Goal: Communication & Community: Share content

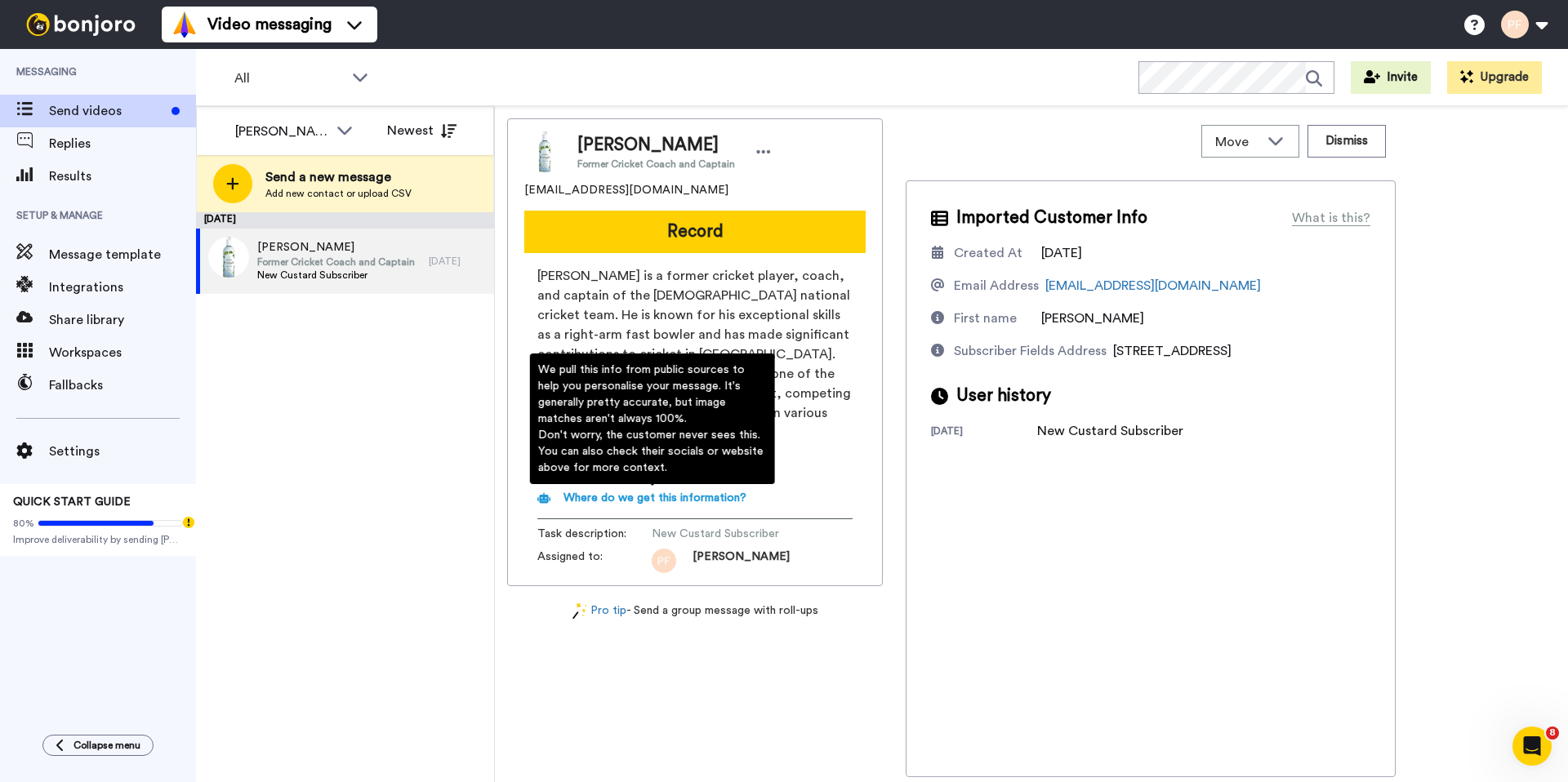
click at [701, 501] on span "Where do we get this information?" at bounding box center [655, 498] width 183 height 12
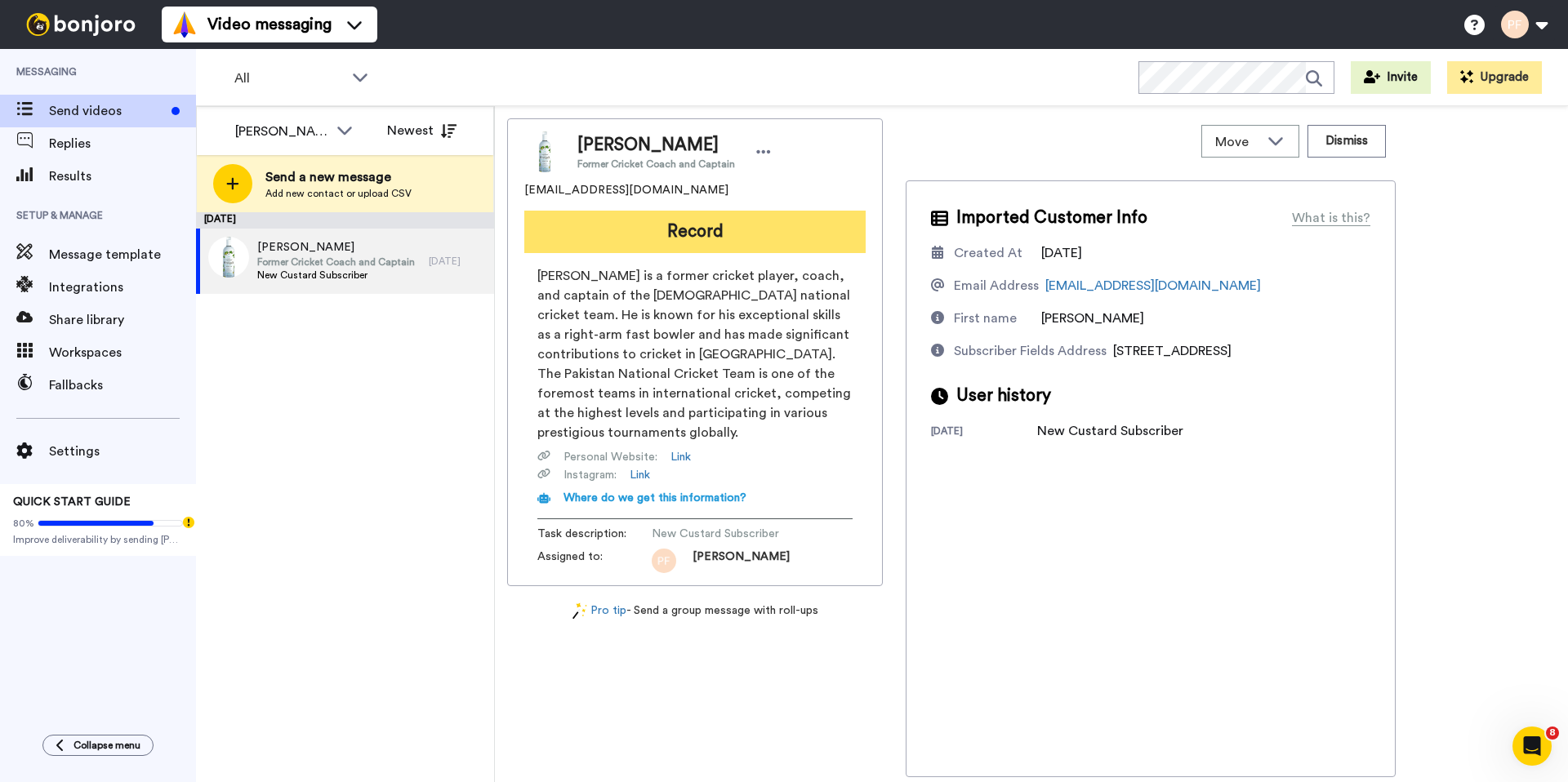
click at [705, 238] on button "Record" at bounding box center [695, 232] width 341 height 43
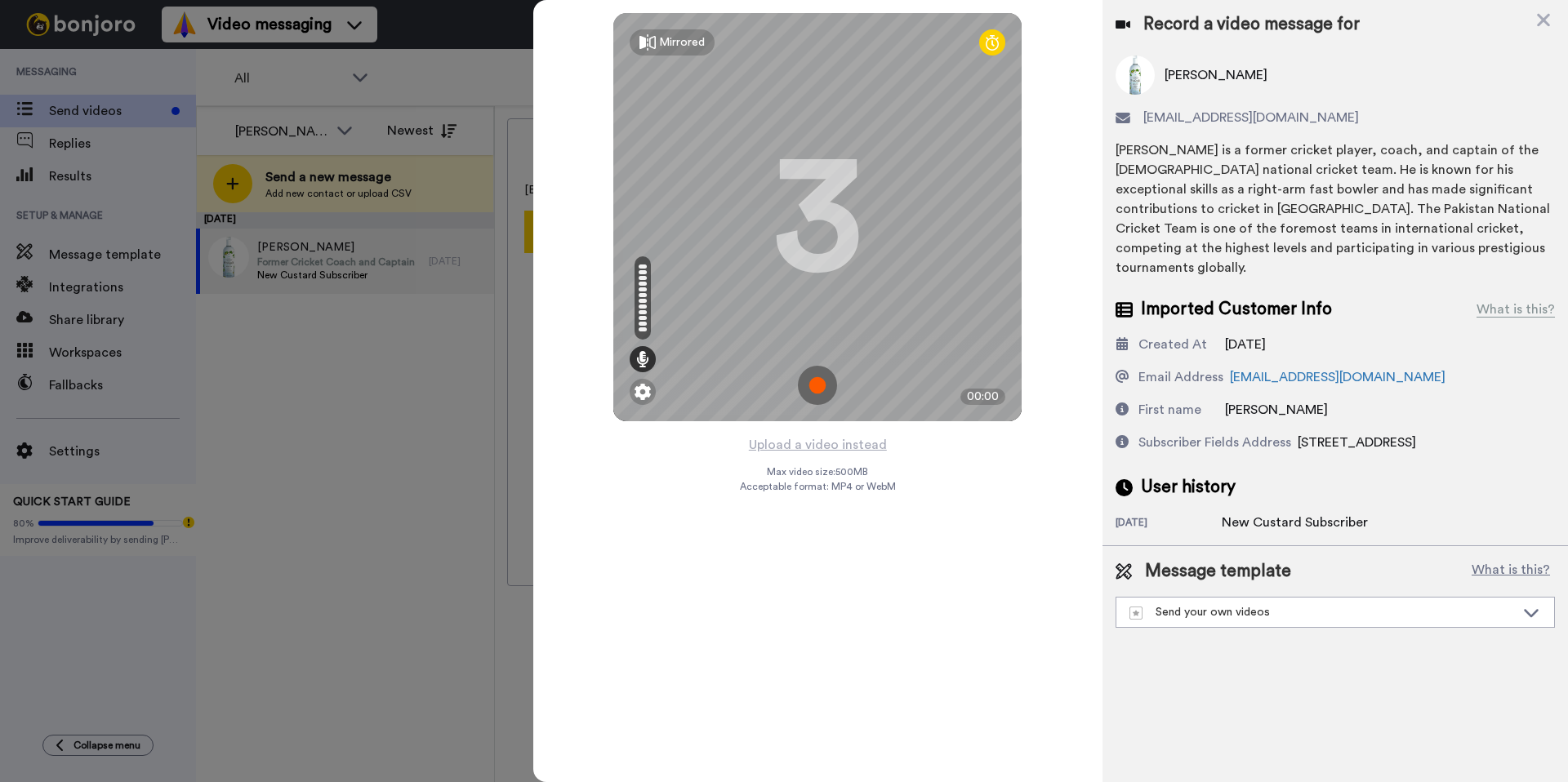
click at [829, 387] on img at bounding box center [818, 386] width 39 height 39
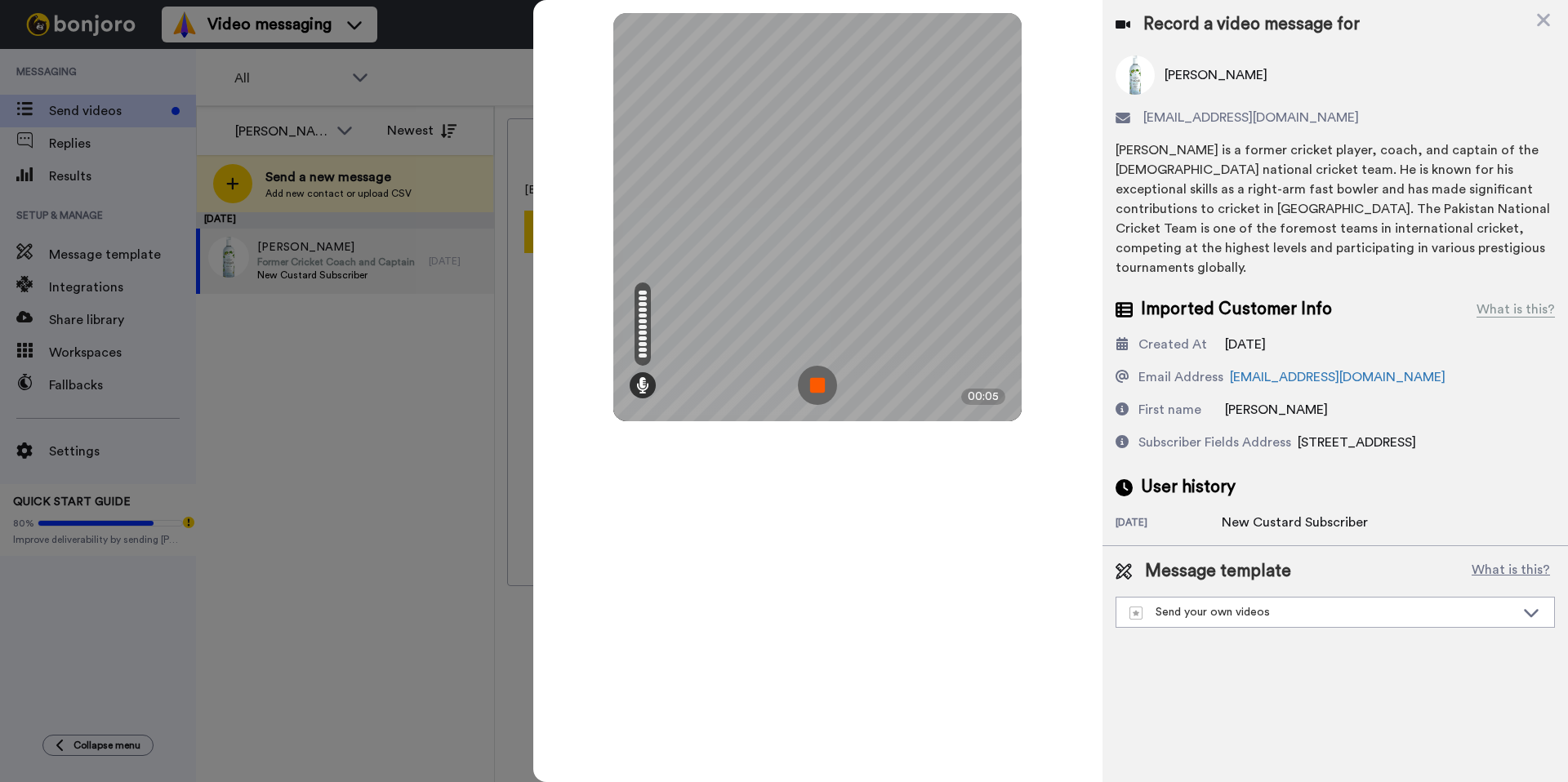
click at [805, 388] on img at bounding box center [818, 386] width 39 height 39
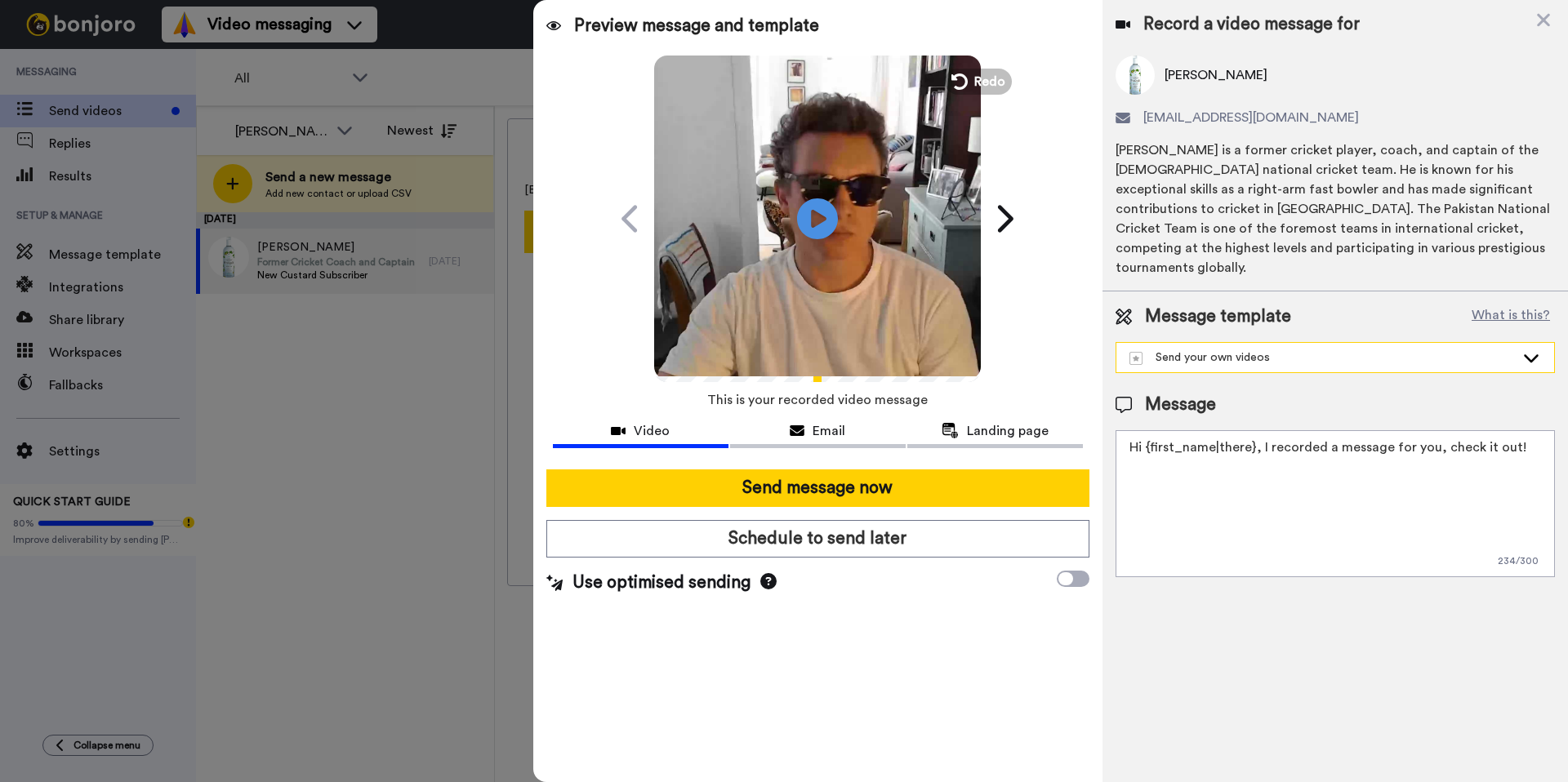
click at [1276, 350] on div "Send your own videos" at bounding box center [1322, 358] width 386 height 16
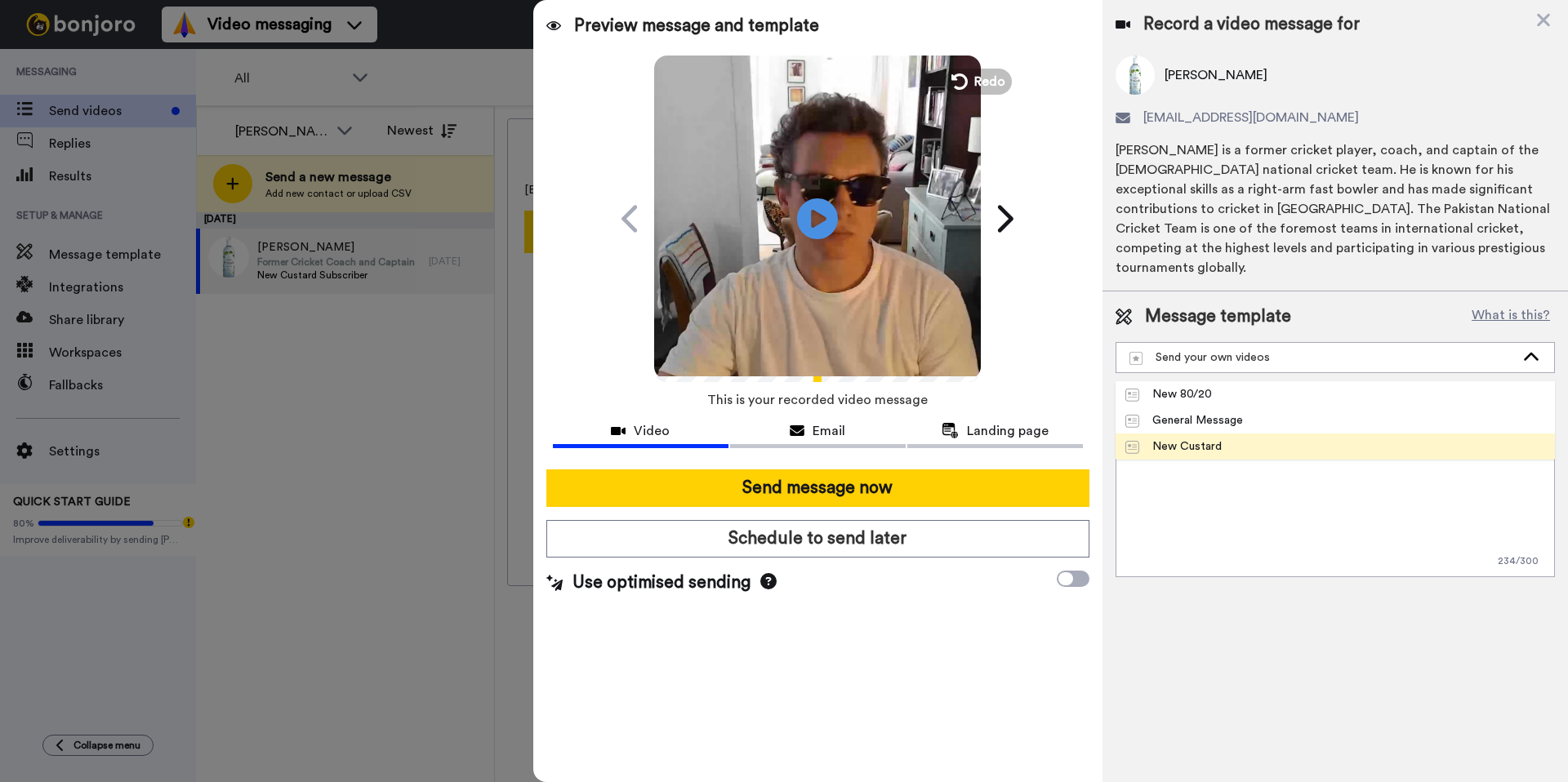
click at [1201, 438] on div "New Custard" at bounding box center [1174, 446] width 96 height 16
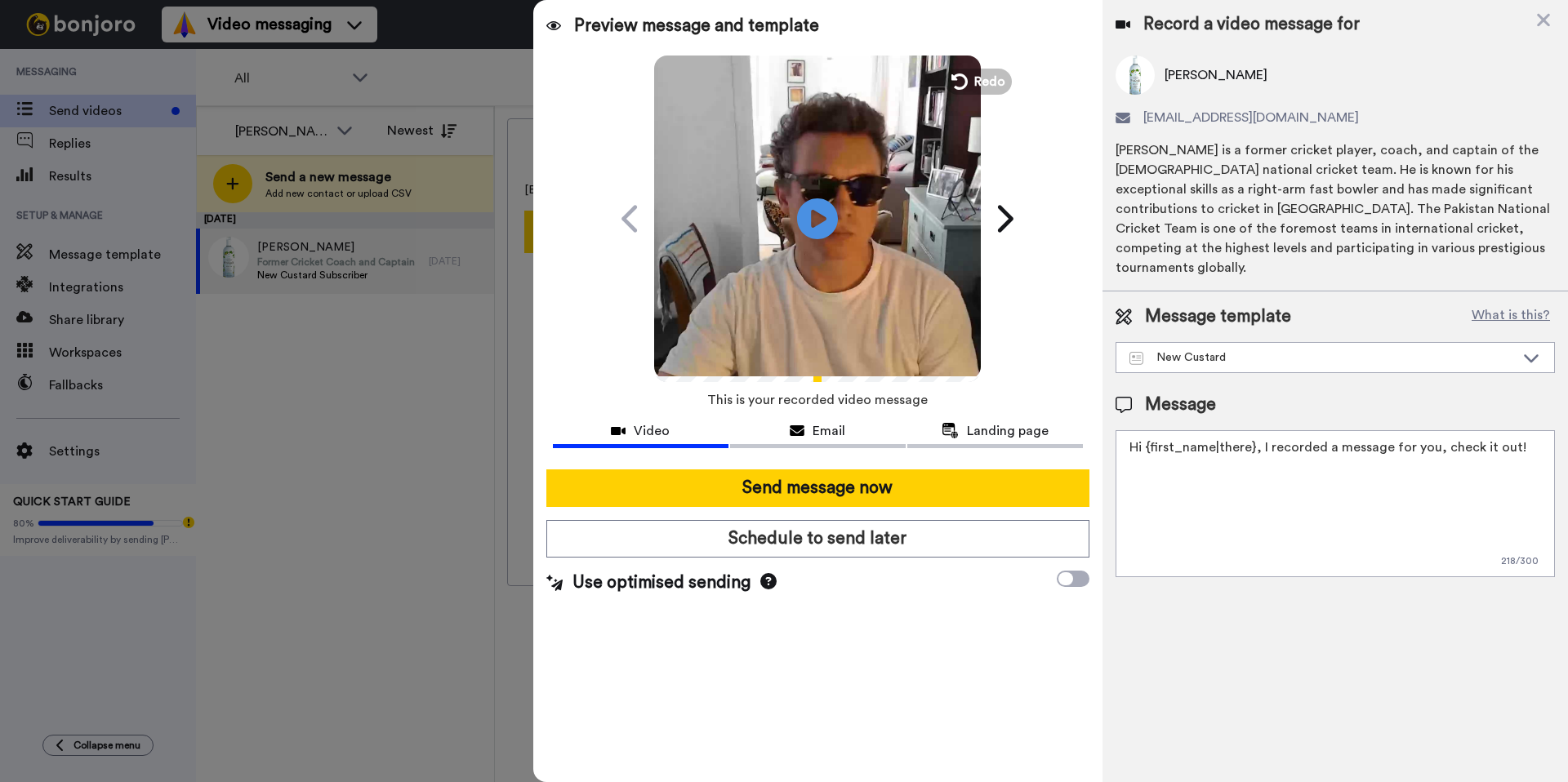
type textarea "Hi {first_name|there}, I recorded a new Copy Custard message for you–check it o…"
click at [959, 89] on icon at bounding box center [958, 81] width 18 height 18
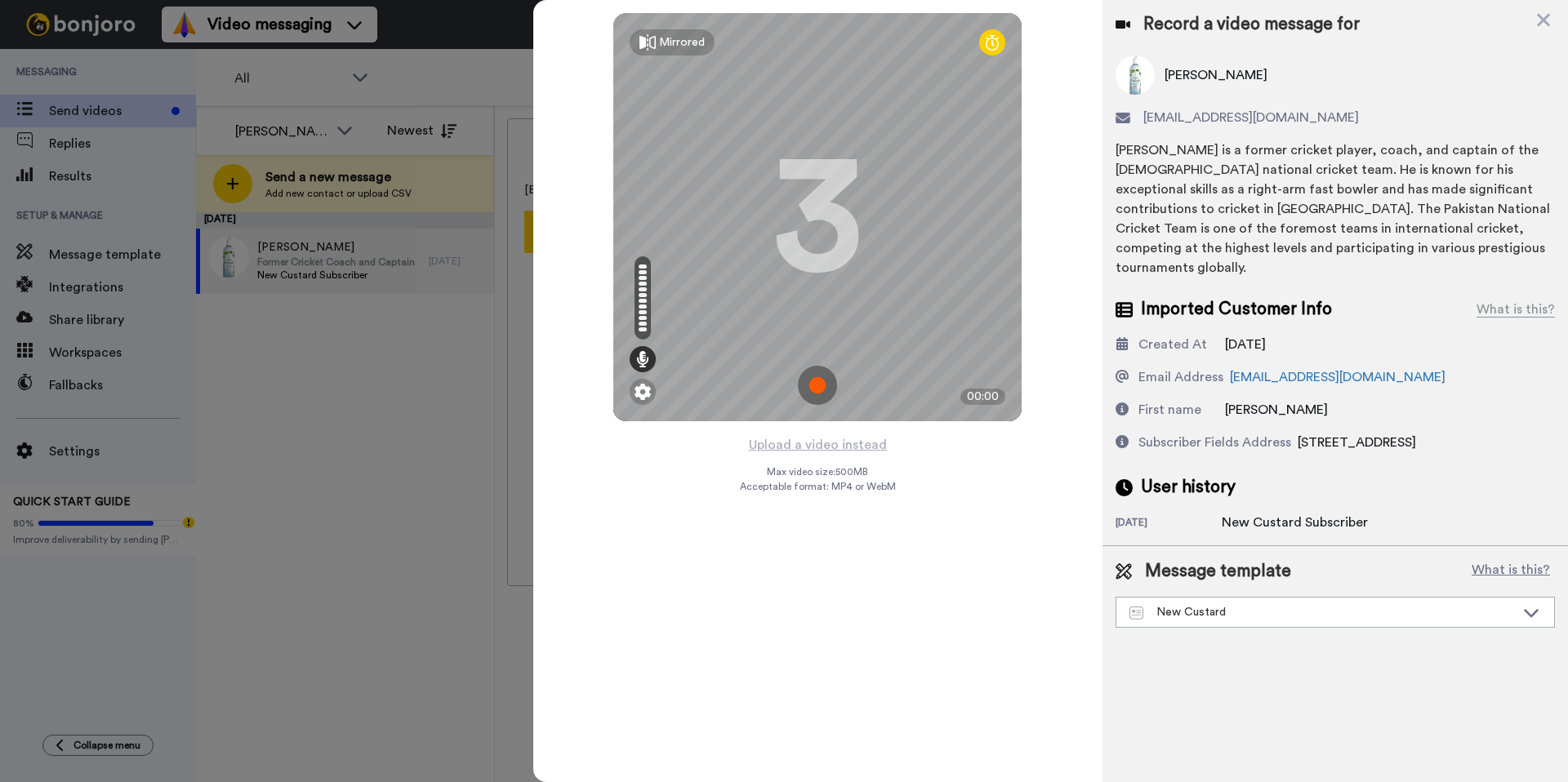
click at [822, 378] on img at bounding box center [818, 386] width 39 height 39
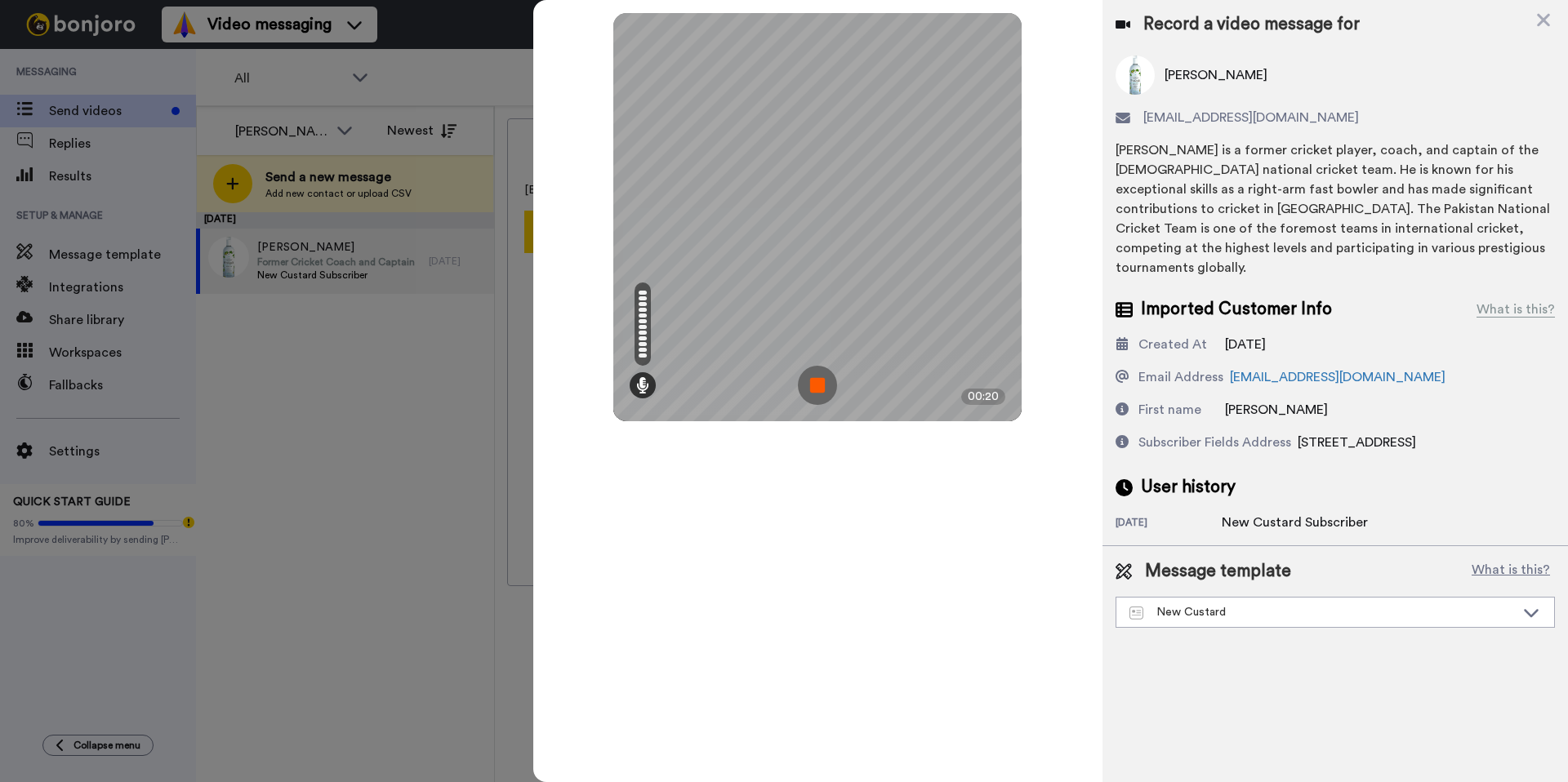
click at [813, 379] on img at bounding box center [818, 386] width 39 height 39
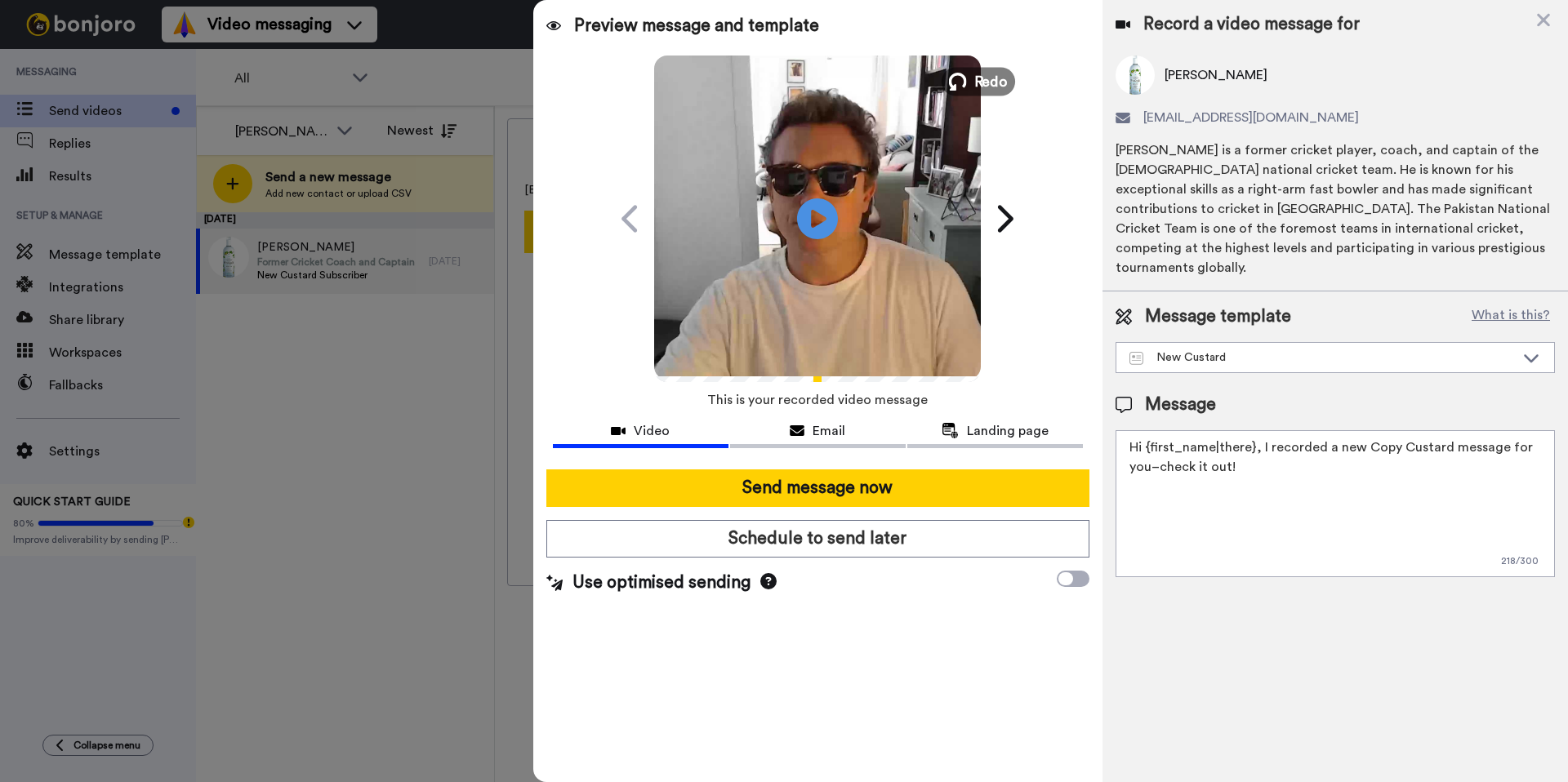
click at [955, 84] on icon at bounding box center [958, 81] width 18 height 18
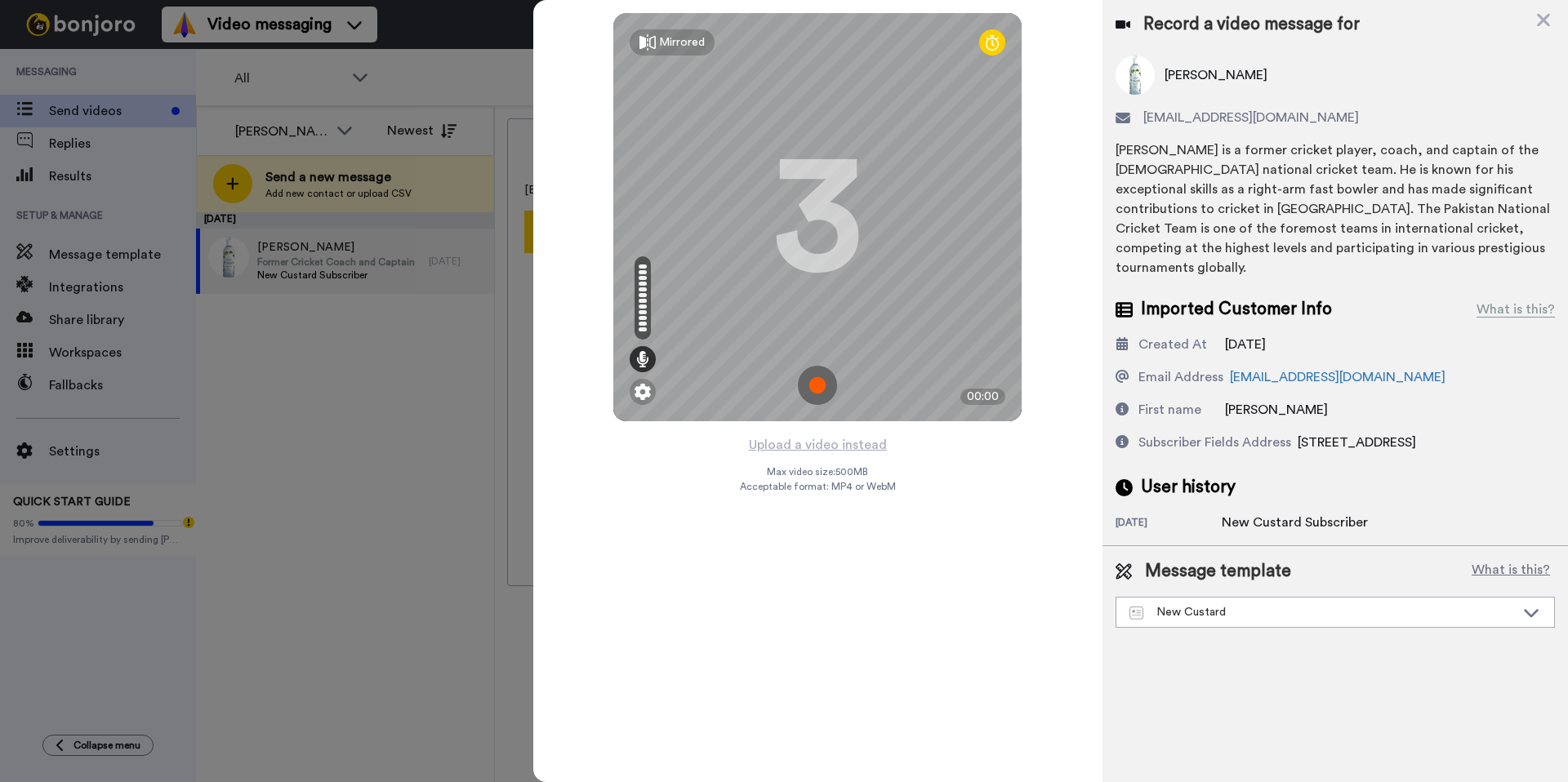
click at [826, 383] on img at bounding box center [818, 386] width 39 height 39
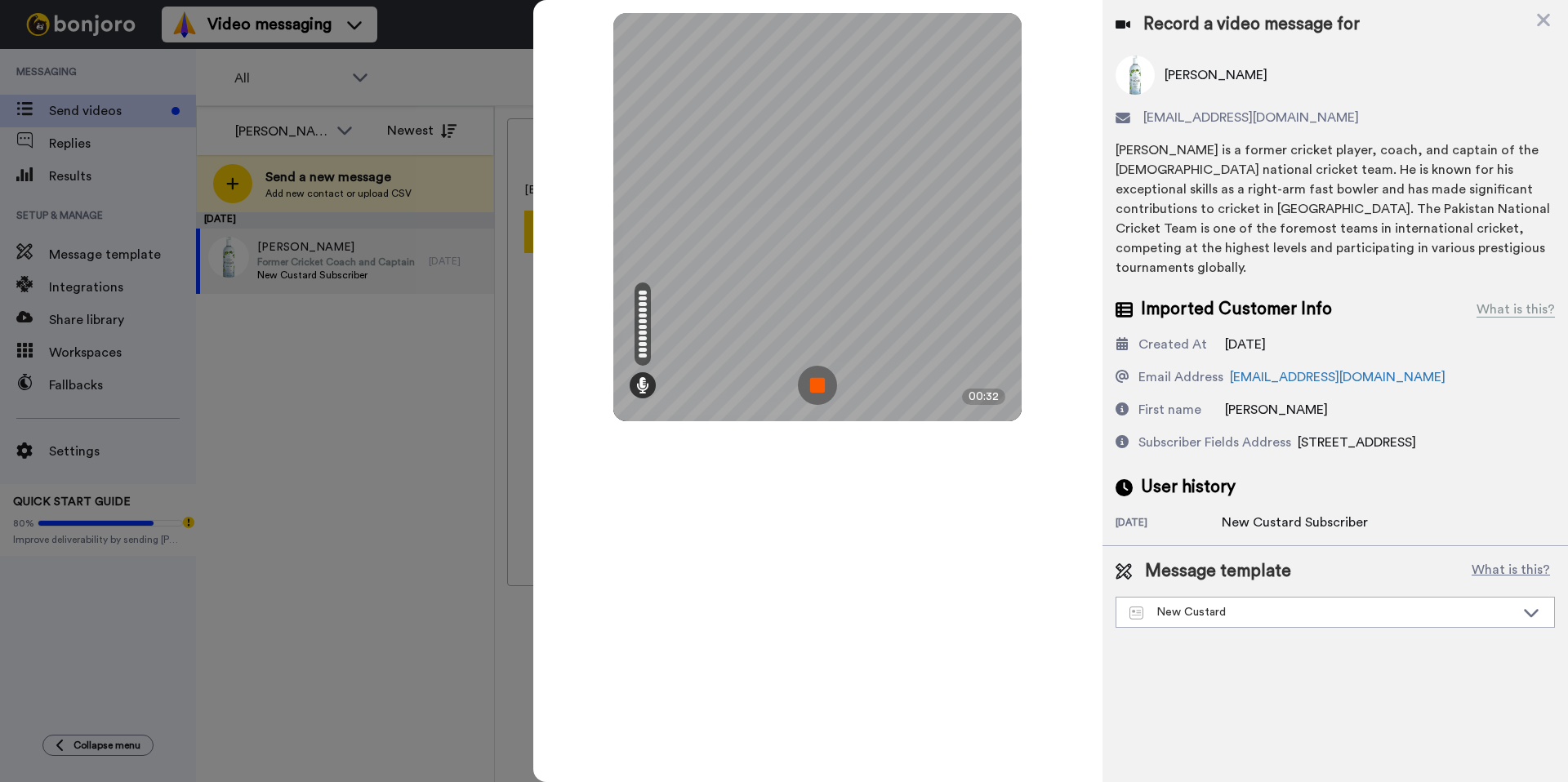
click at [821, 383] on img at bounding box center [818, 386] width 39 height 39
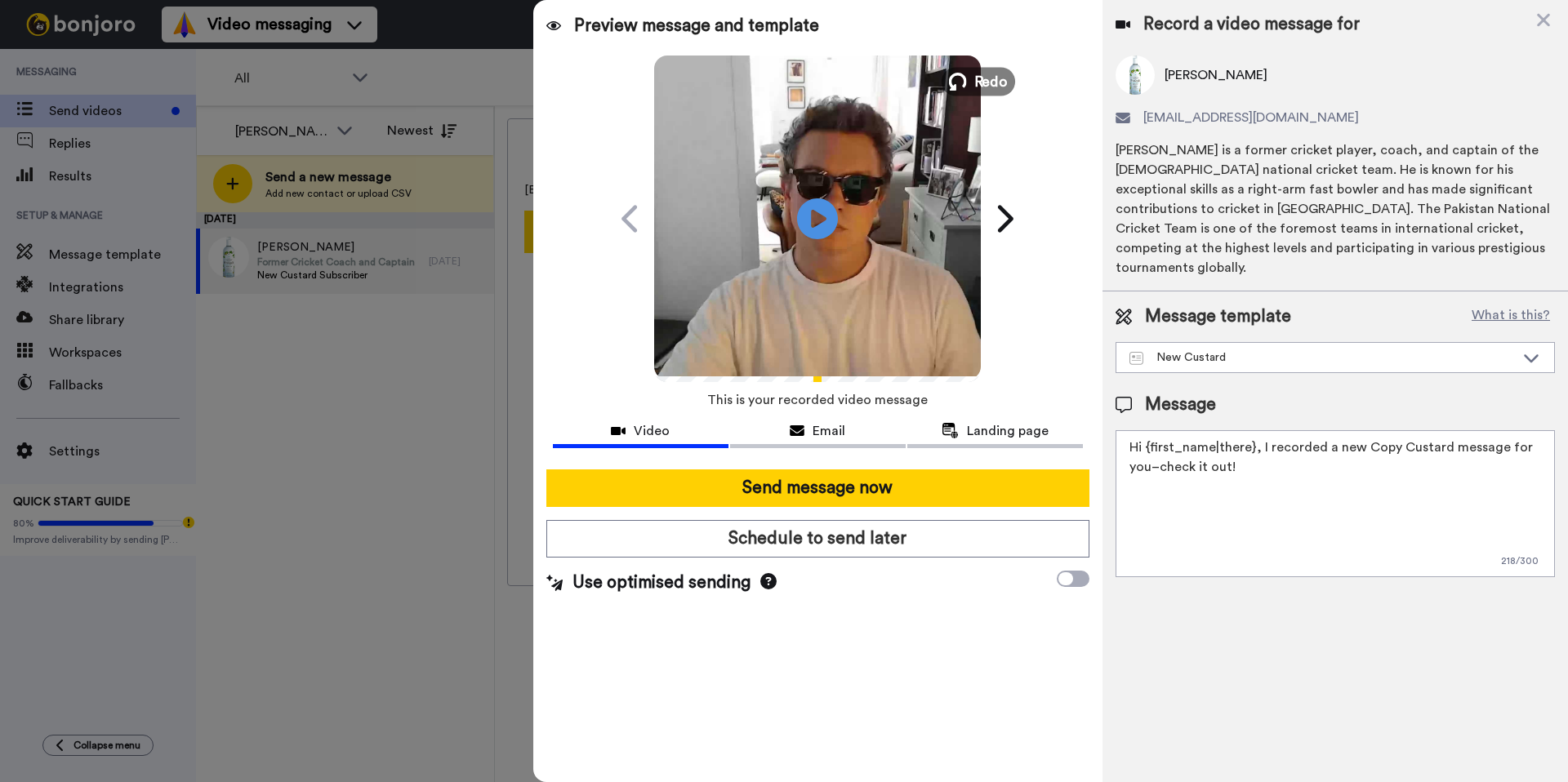
click at [971, 76] on button "Redo" at bounding box center [979, 81] width 73 height 29
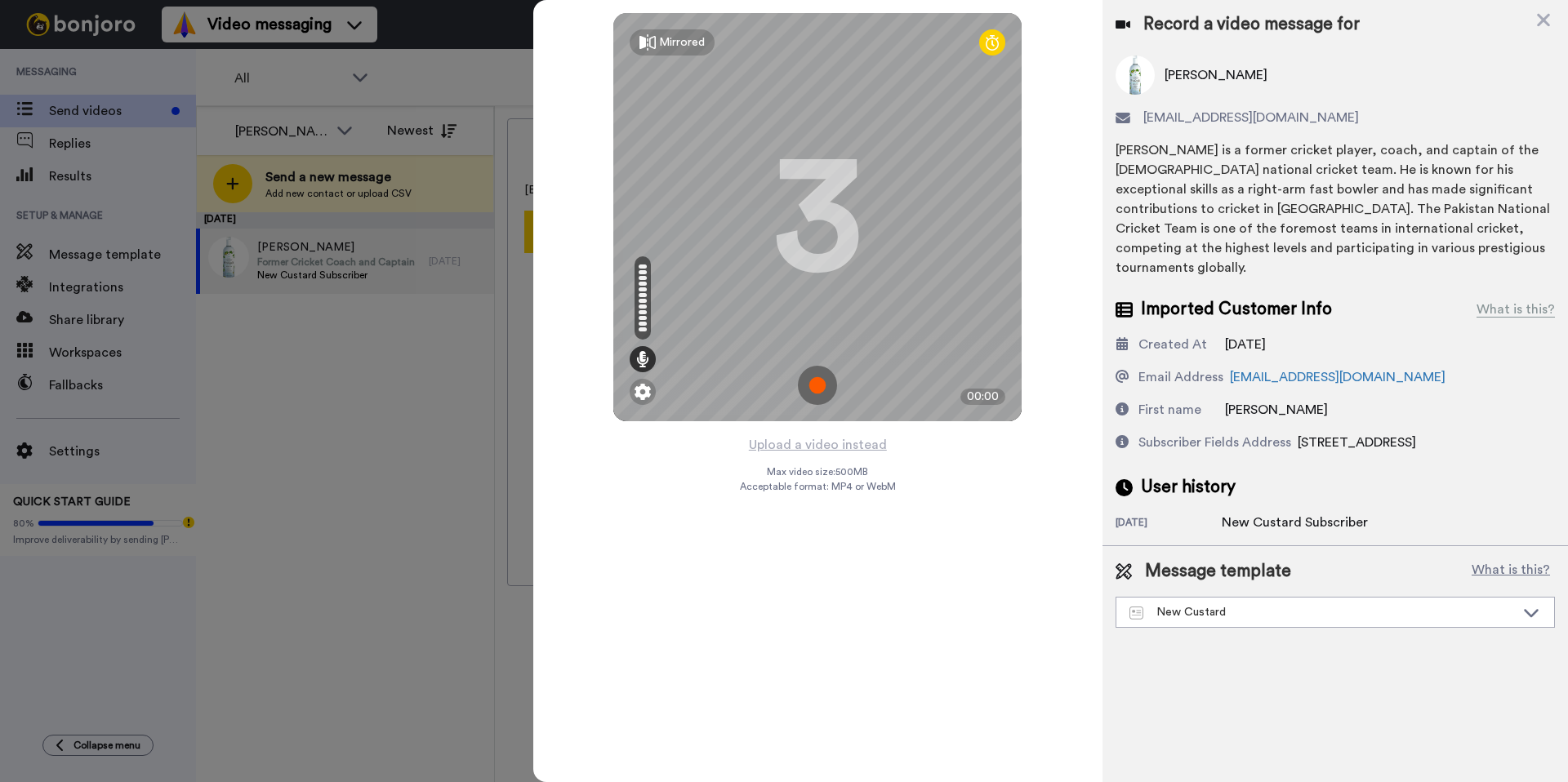
click at [812, 389] on img at bounding box center [818, 386] width 39 height 39
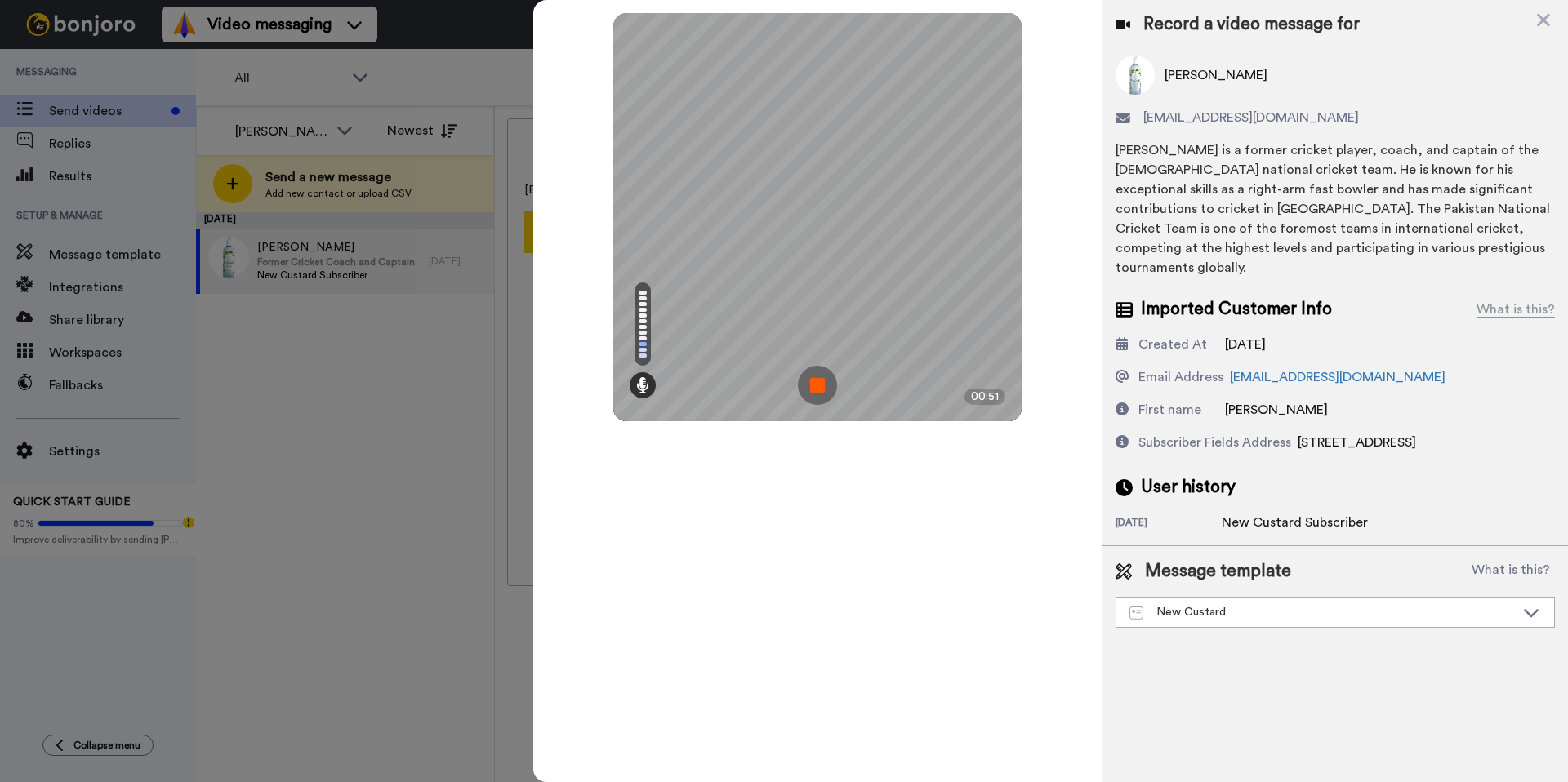
click at [825, 384] on img at bounding box center [818, 386] width 39 height 39
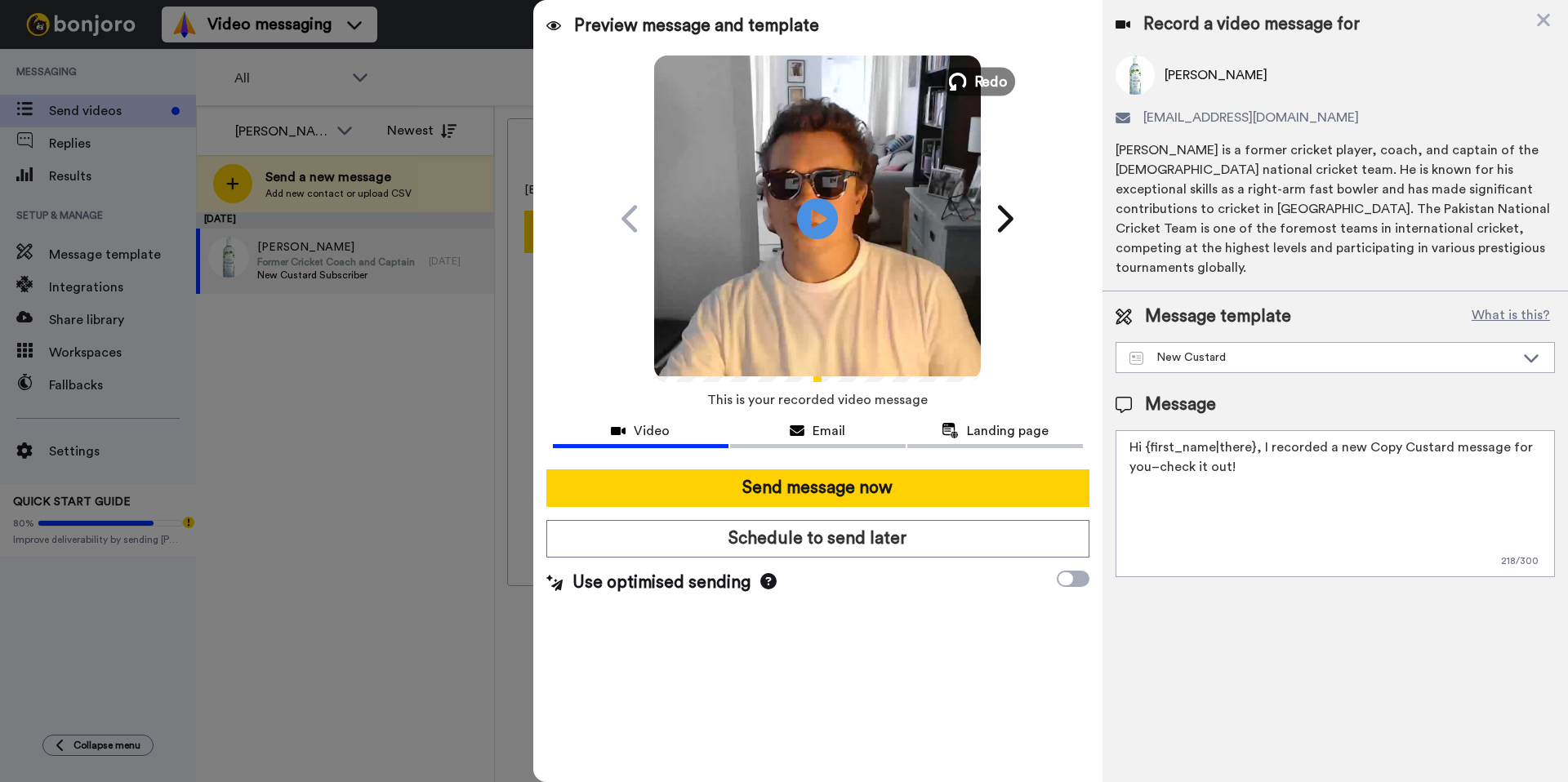
click at [966, 81] on icon at bounding box center [958, 81] width 18 height 18
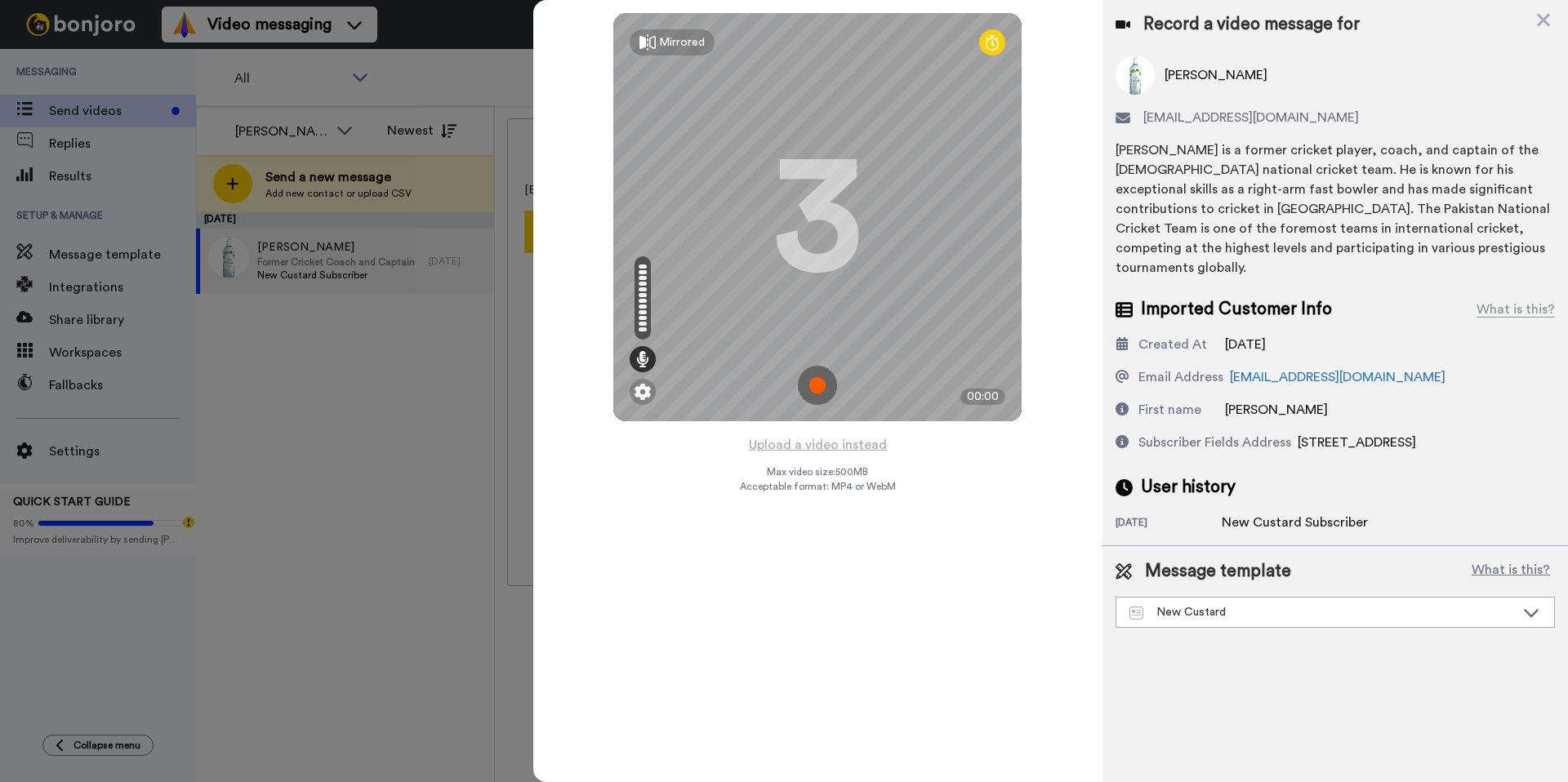
click at [822, 395] on img at bounding box center [818, 386] width 39 height 39
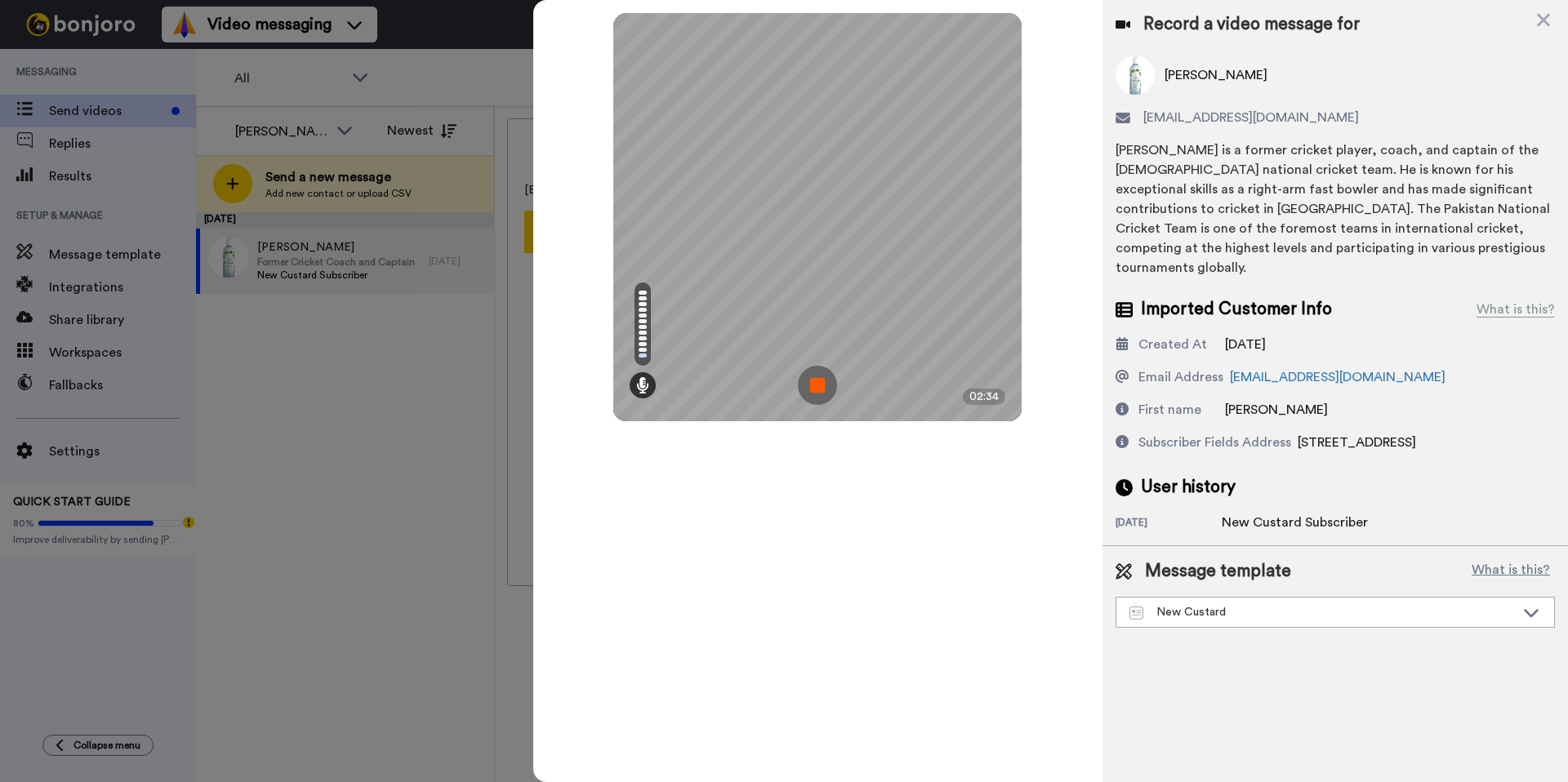
click at [828, 384] on img at bounding box center [818, 386] width 39 height 39
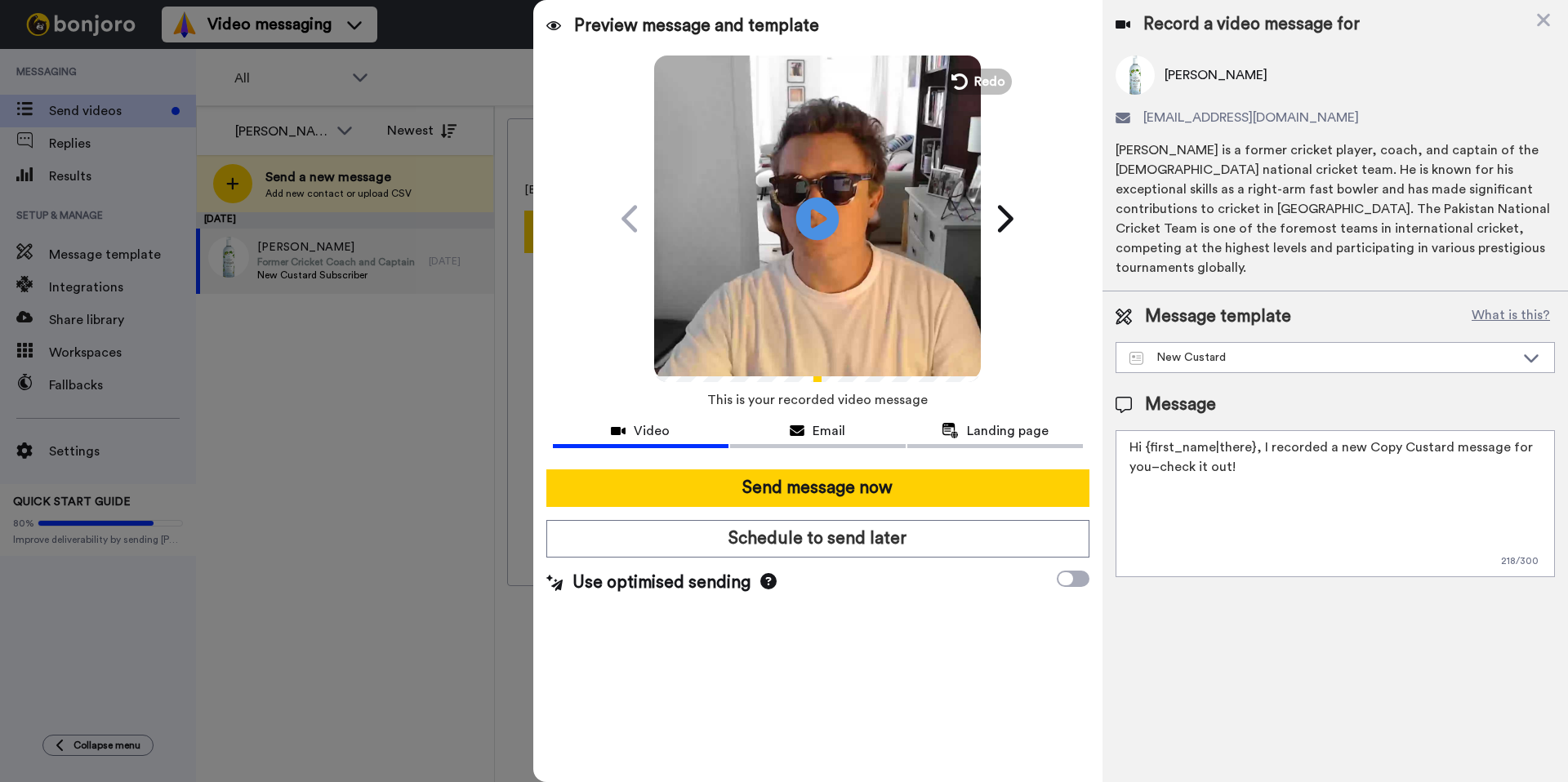
click at [824, 231] on icon at bounding box center [818, 218] width 43 height 43
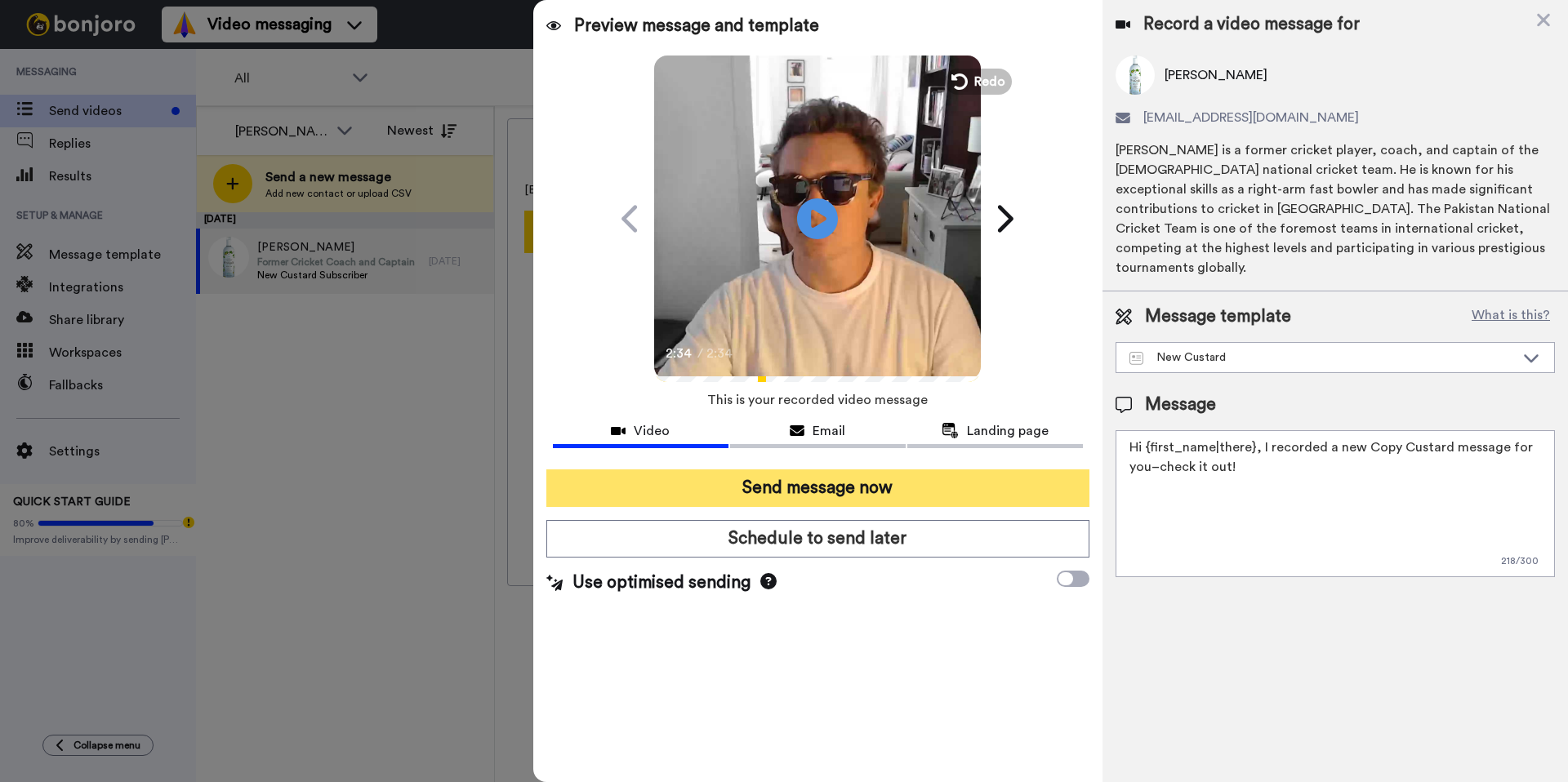
click at [906, 495] on button "Send message now" at bounding box center [818, 488] width 543 height 37
